Goal: Check status

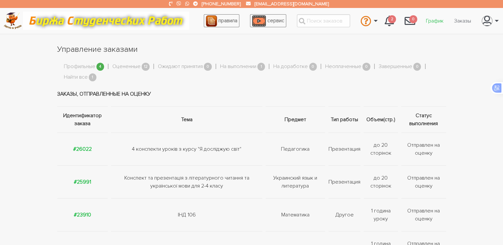
click at [435, 19] on link "График" at bounding box center [434, 21] width 28 height 13
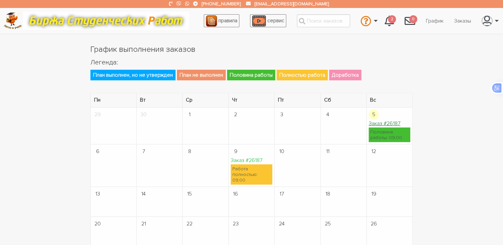
click at [386, 124] on link "Заказ #26187" at bounding box center [384, 123] width 32 height 7
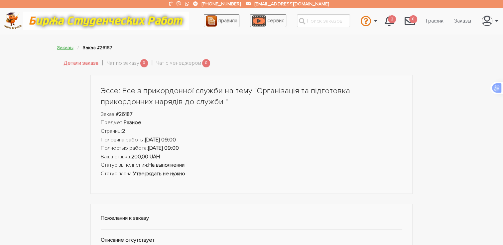
click at [71, 49] on link "Заказы" at bounding box center [65, 48] width 16 height 6
